Goal: Check status: Check status

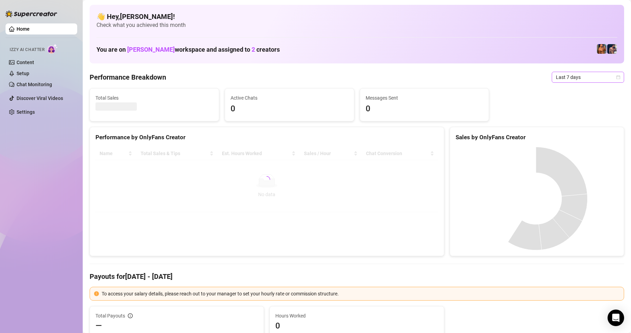
click at [608, 81] on span "Last 7 days" at bounding box center [588, 77] width 64 height 10
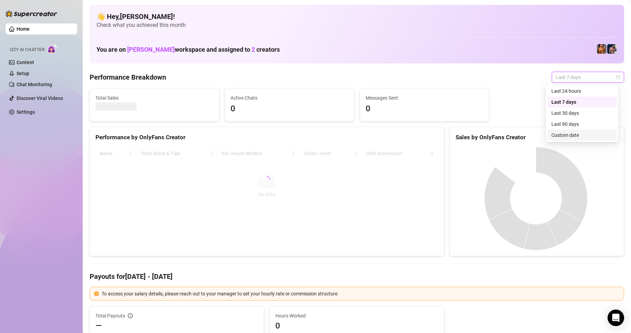
click at [565, 135] on div "Custom date" at bounding box center [582, 135] width 61 height 8
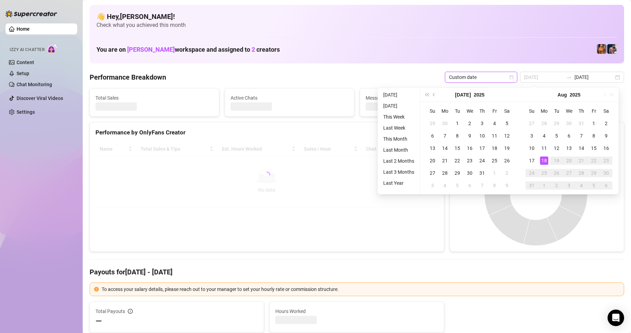
click at [544, 161] on div "18" at bounding box center [544, 160] width 8 height 8
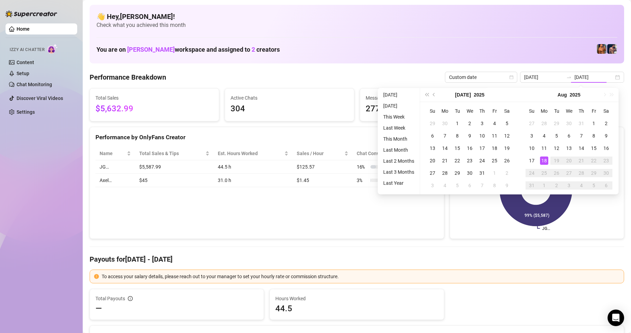
type input "[DATE]"
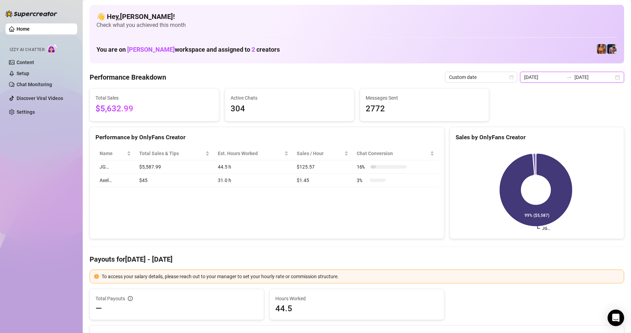
click at [607, 78] on input "[DATE]" at bounding box center [594, 77] width 39 height 8
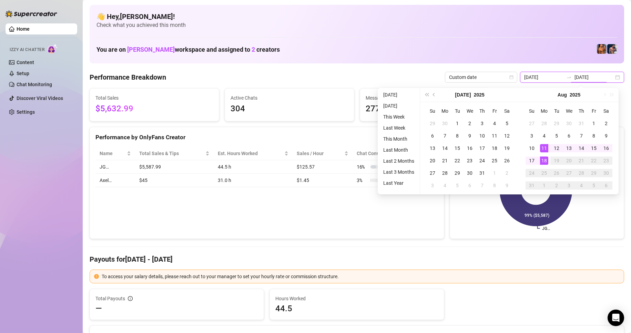
click at [610, 80] on div "[DATE] [DATE]" at bounding box center [572, 77] width 104 height 11
type input "[DATE]"
click at [545, 162] on div "18" at bounding box center [544, 160] width 8 height 8
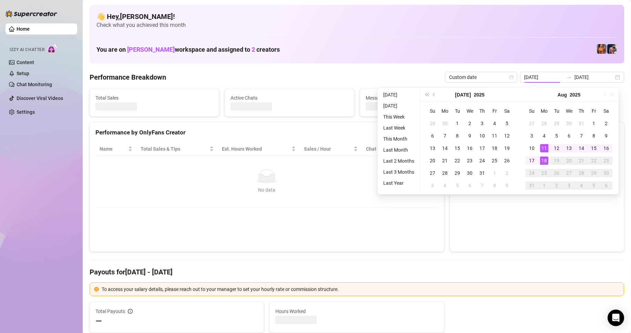
type input "[DATE]"
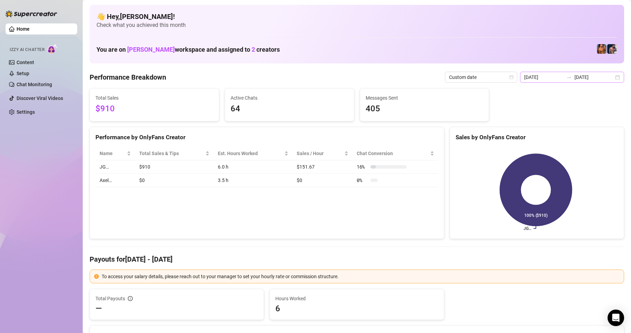
click at [611, 75] on div "[DATE] [DATE]" at bounding box center [572, 77] width 104 height 11
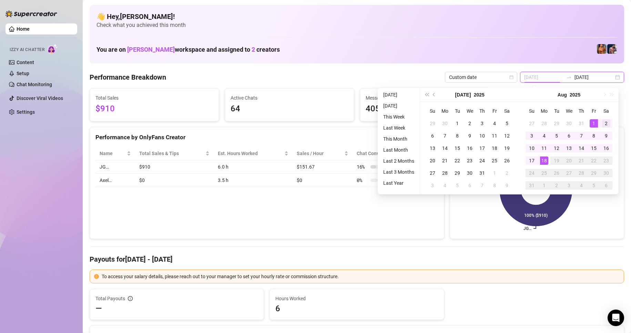
type input "[DATE]"
click at [600, 125] on td "2" at bounding box center [606, 123] width 12 height 12
type input "[DATE]"
click at [477, 45] on div "You are on [PERSON_NAME] workspace and assigned to 2 creators" at bounding box center [357, 49] width 521 height 15
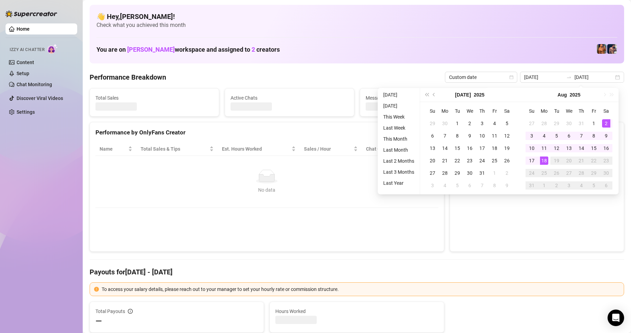
type input "[DATE]"
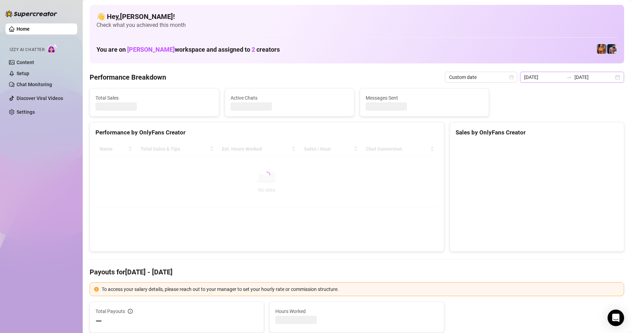
click at [610, 78] on div "[DATE] [DATE]" at bounding box center [572, 77] width 104 height 11
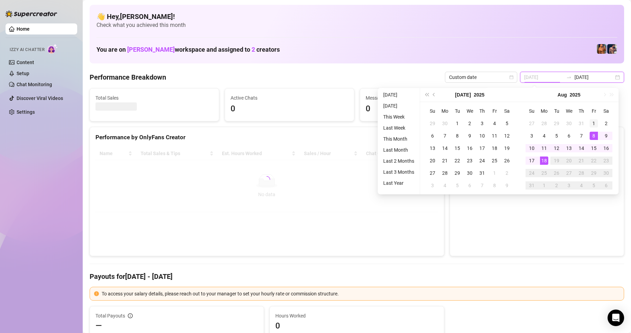
type input "[DATE]"
click at [592, 123] on div "1" at bounding box center [594, 123] width 8 height 8
type input "[DATE]"
click at [542, 162] on div "18" at bounding box center [544, 160] width 8 height 8
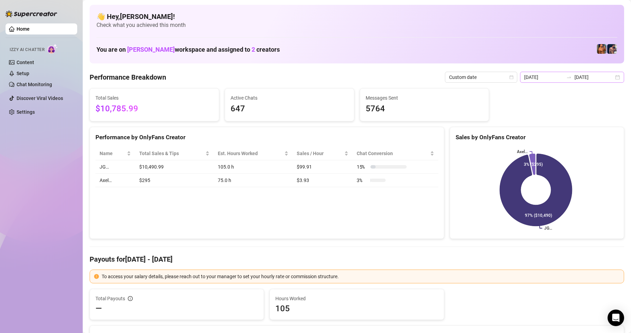
click at [613, 79] on div "[DATE] [DATE]" at bounding box center [572, 77] width 104 height 11
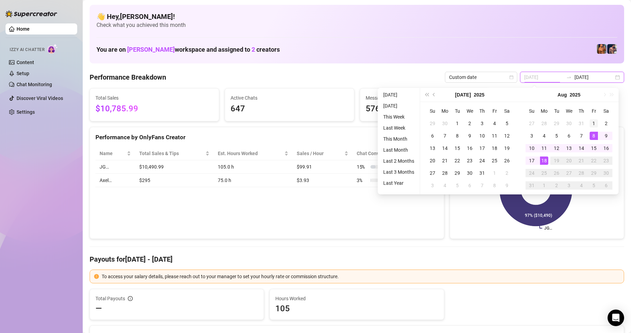
type input "[DATE]"
click at [594, 125] on div "1" at bounding box center [594, 123] width 8 height 8
type input "[DATE]"
click at [546, 160] on div "18" at bounding box center [544, 160] width 8 height 8
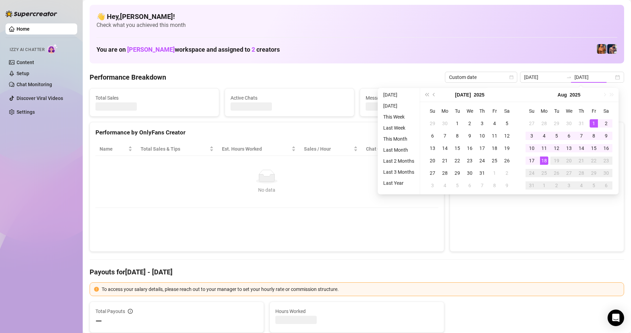
type input "[DATE]"
